Goal: Use online tool/utility: Utilize a website feature to perform a specific function

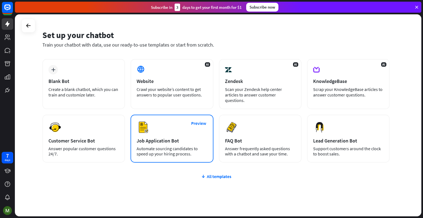
scroll to position [20, 0]
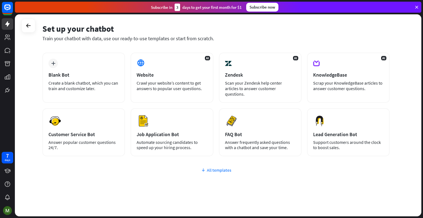
click at [204, 167] on icon at bounding box center [203, 170] width 4 height 6
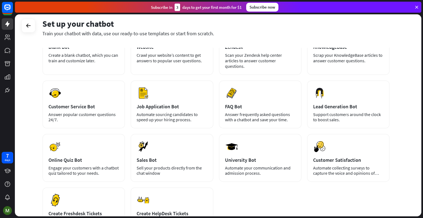
scroll to position [0, 0]
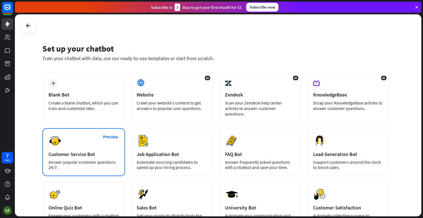
click at [86, 151] on div "Customer Service Bot" at bounding box center [83, 154] width 70 height 6
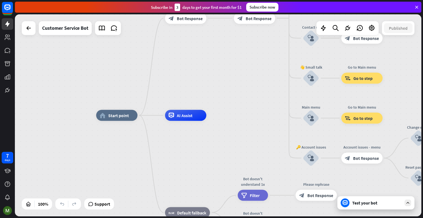
click at [386, 207] on div "Test your bot" at bounding box center [375, 202] width 77 height 13
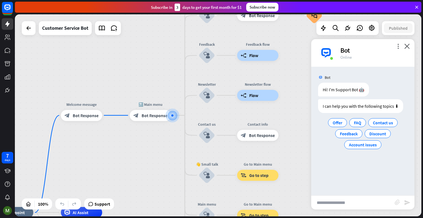
click at [343, 205] on input "text" at bounding box center [352, 202] width 83 height 14
paste input "**********"
type input "**********"
click at [407, 203] on icon "send" at bounding box center [407, 202] width 7 height 7
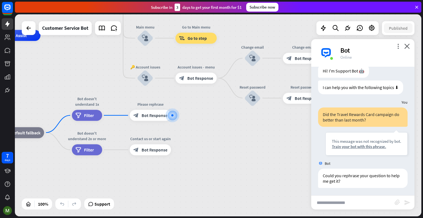
scroll to position [19, 0]
click at [410, 48] on div "more_vert close Bot Online" at bounding box center [362, 53] width 103 height 28
click at [406, 47] on icon "close" at bounding box center [407, 46] width 6 height 5
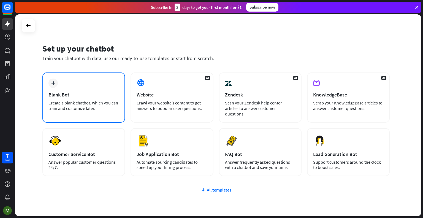
click at [53, 85] on div "plus" at bounding box center [52, 82] width 9 height 9
